Goal: Find specific page/section: Find specific page/section

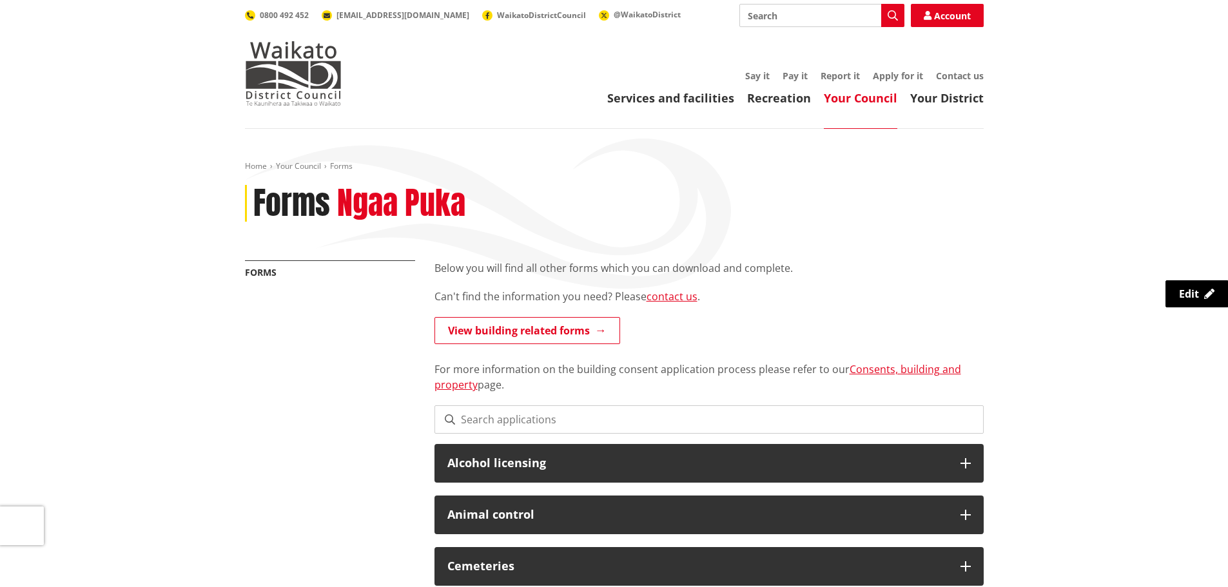
click at [805, 15] on input "Search" at bounding box center [822, 15] width 165 height 23
type input "ps3"
click at [891, 17] on icon "button" at bounding box center [893, 15] width 10 height 10
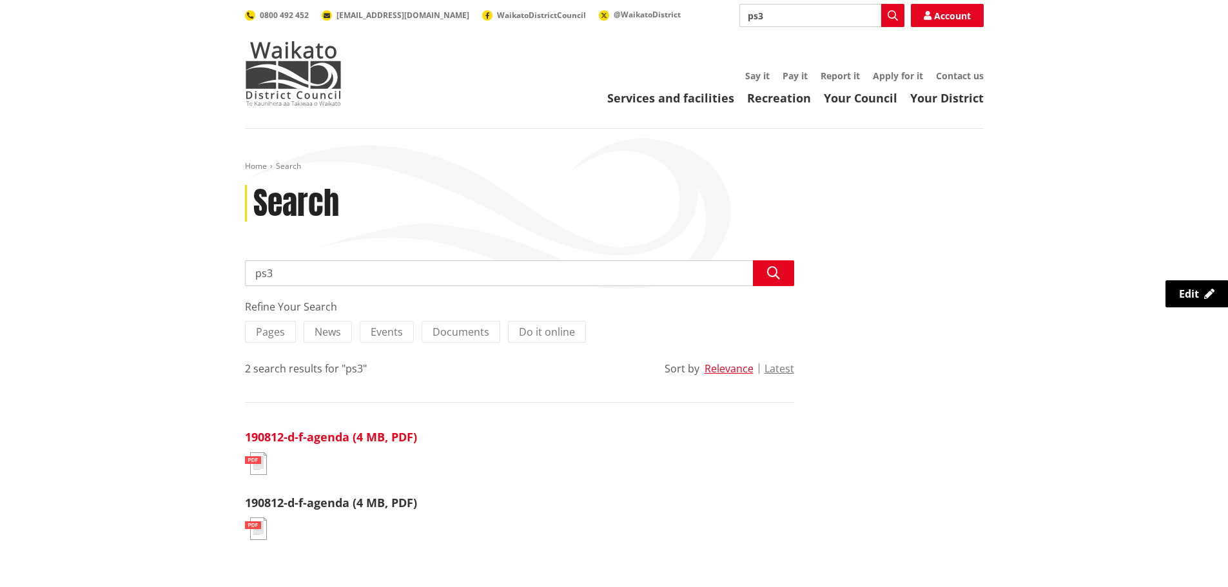
click at [310, 439] on link "190812-d-f-agenda (4 MB, PDF)" at bounding box center [331, 436] width 172 height 15
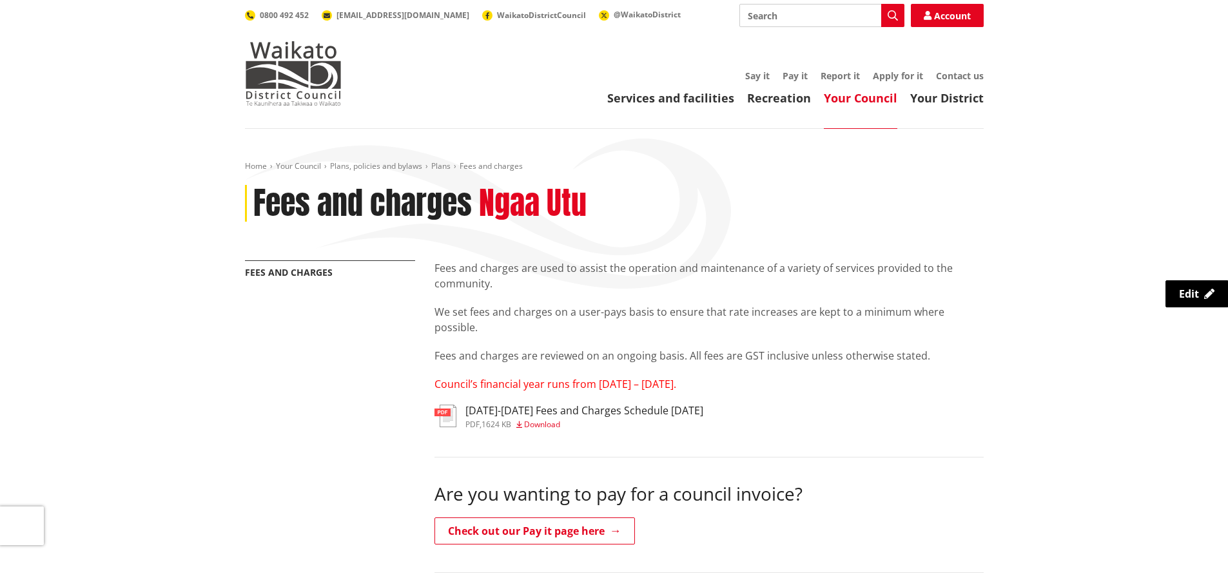
click at [606, 408] on h3 "[DATE]-[DATE] Fees and Charges Schedule [DATE]" at bounding box center [585, 411] width 238 height 12
